Goal: Transaction & Acquisition: Download file/media

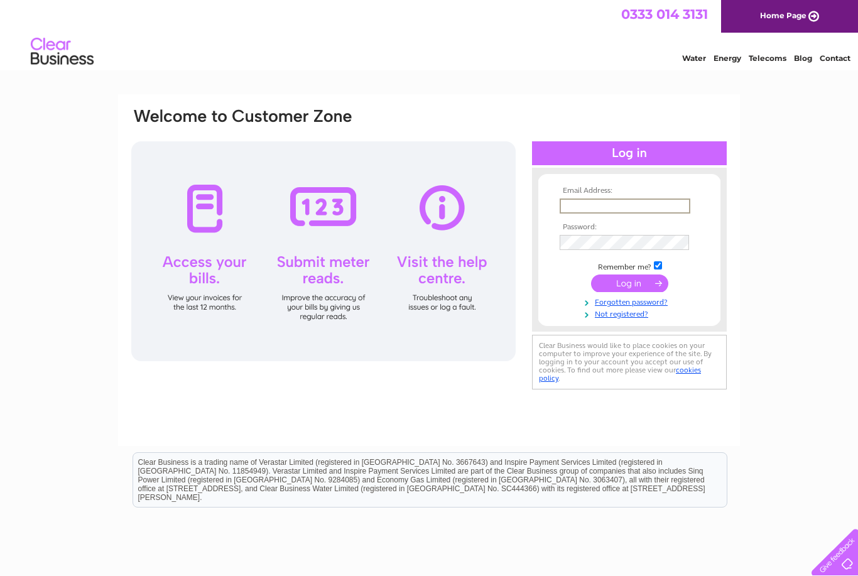
click at [639, 211] on input "text" at bounding box center [625, 205] width 131 height 15
click at [639, 205] on input "text" at bounding box center [625, 205] width 131 height 15
type input "weframeitscotland@gmail.com"
click at [648, 283] on input "submit" at bounding box center [629, 282] width 77 height 18
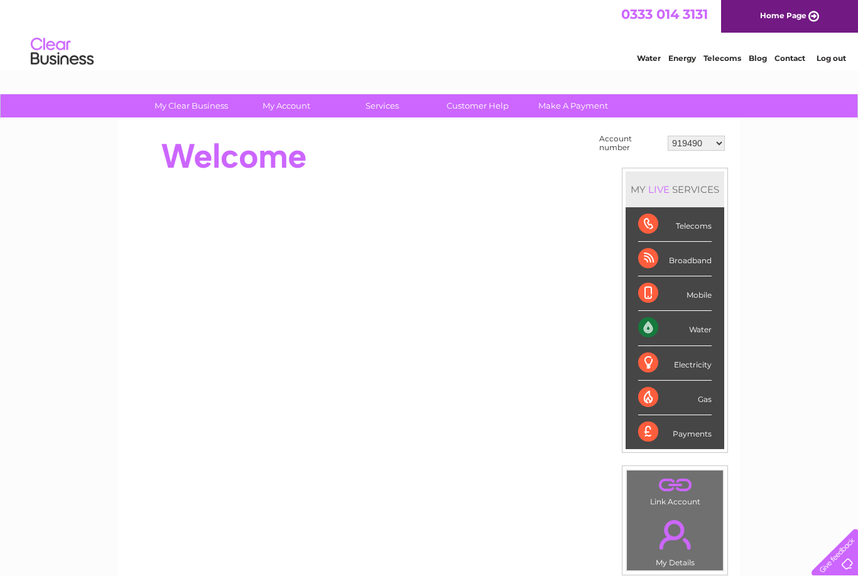
click at [702, 146] on select "919490 944459 1114557 30311848" at bounding box center [696, 143] width 57 height 15
select select "944459"
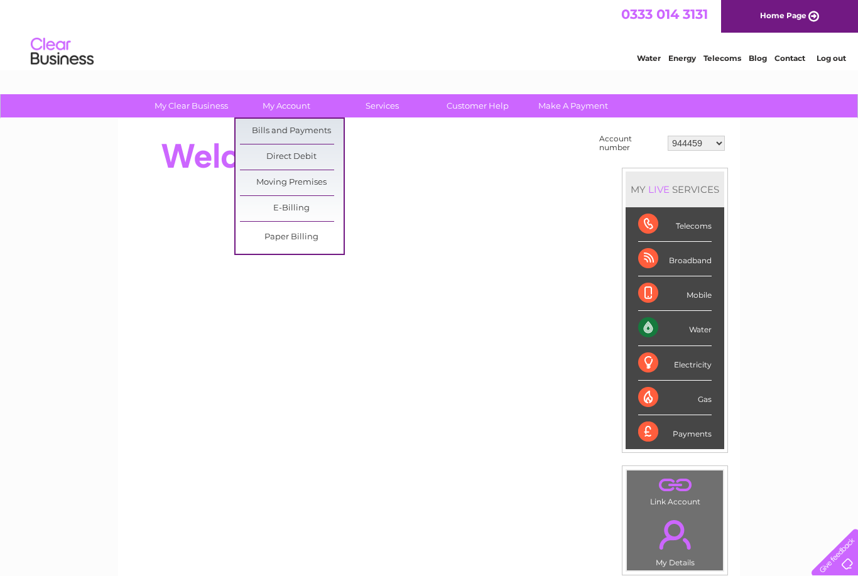
click at [322, 131] on link "Bills and Payments" at bounding box center [292, 131] width 104 height 25
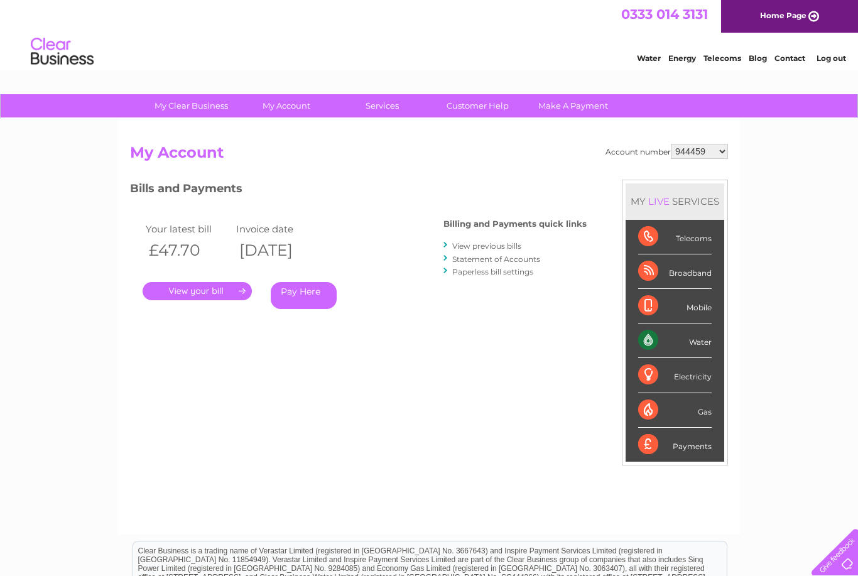
click at [225, 289] on link "." at bounding box center [197, 291] width 109 height 18
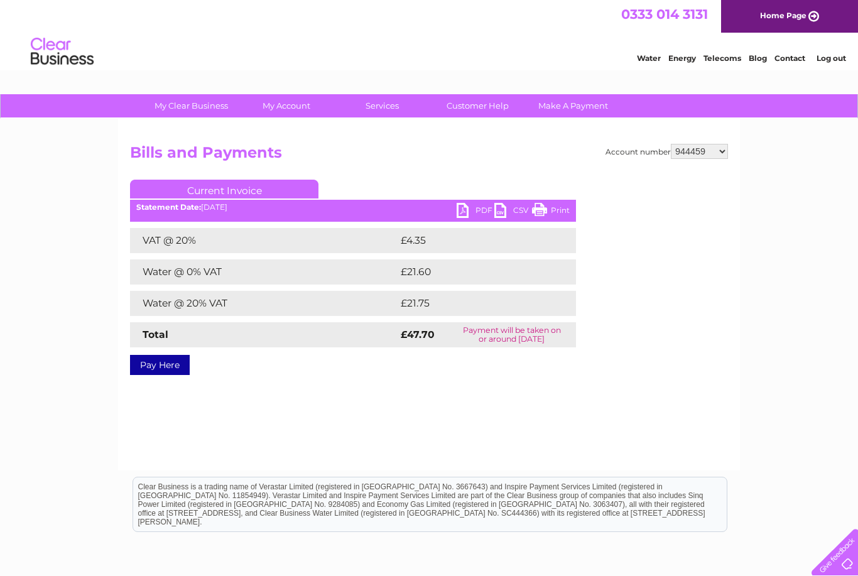
click at [475, 206] on link "PDF" at bounding box center [476, 212] width 38 height 18
